Goal: Find specific page/section

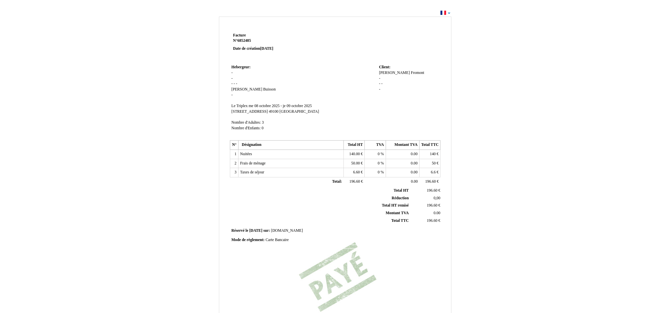
click at [638, 51] on div "Facture Facture N° 6852485 6852485 Date de création [DATE] Hebergeur: Hebergeur…" at bounding box center [335, 199] width 670 height 382
